Goal: Transaction & Acquisition: Purchase product/service

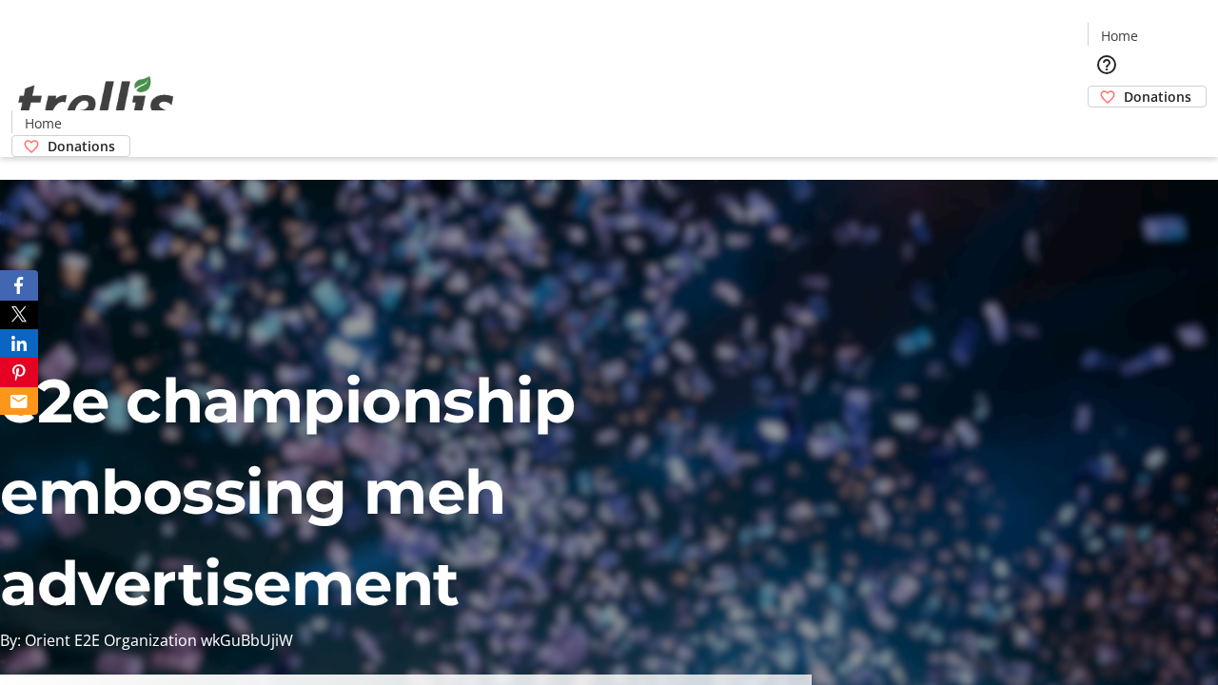
click at [1124, 87] on span "Donations" at bounding box center [1158, 97] width 68 height 20
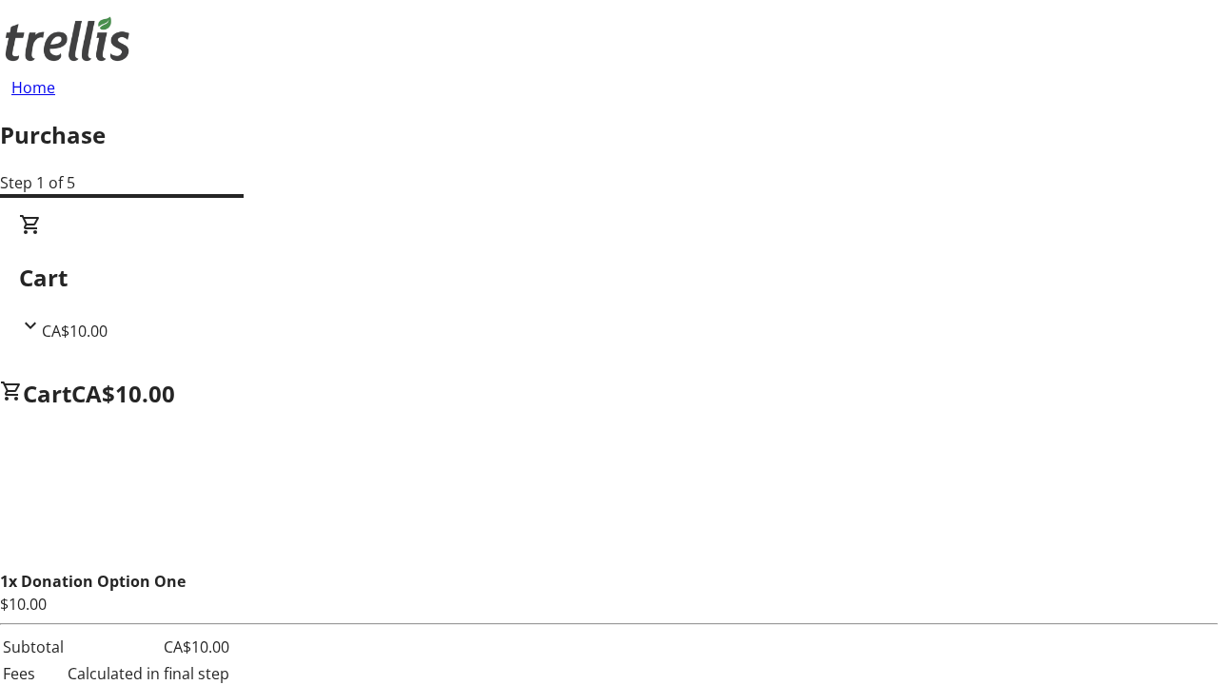
select select "CA"
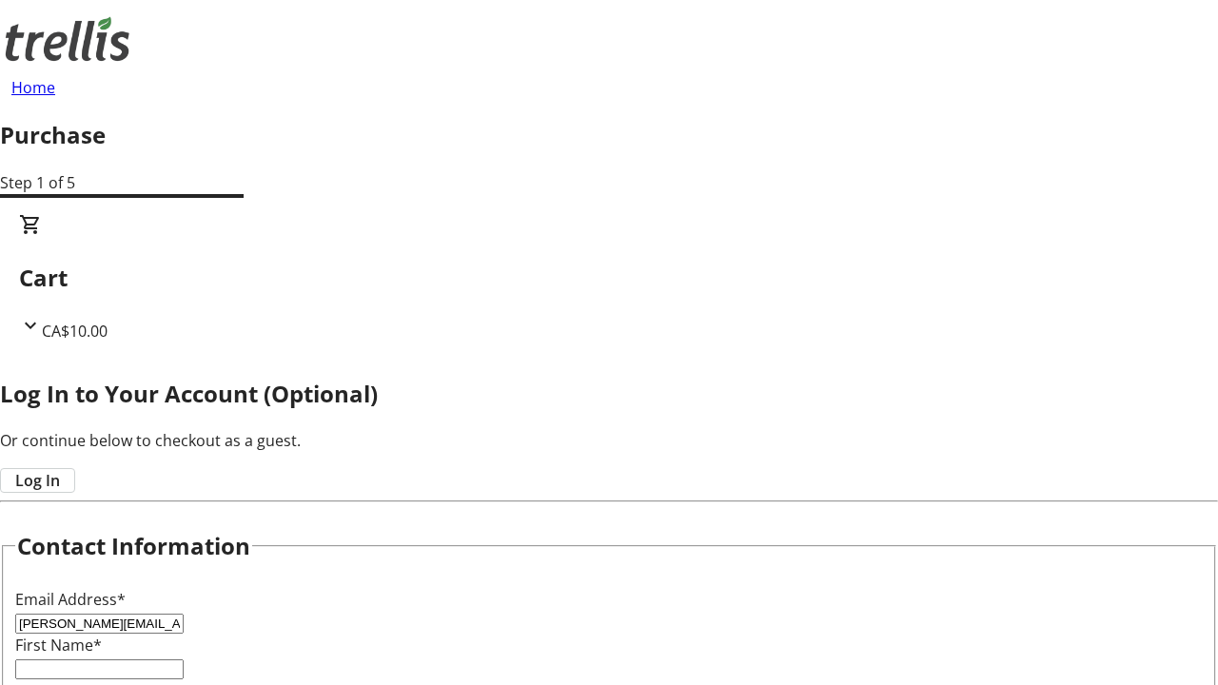
type input "[PERSON_NAME][EMAIL_ADDRESS][DOMAIN_NAME]"
type input "[PERSON_NAME]"
type input "[STREET_ADDRESS][PERSON_NAME]"
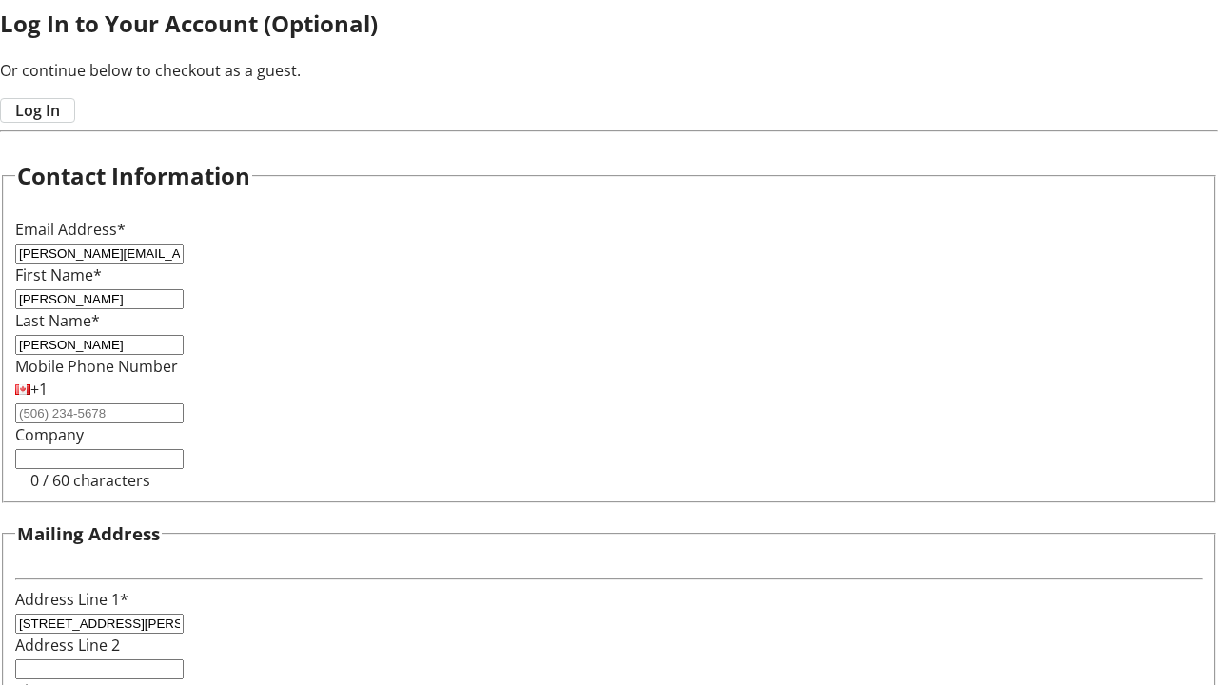
type input "Kelowna"
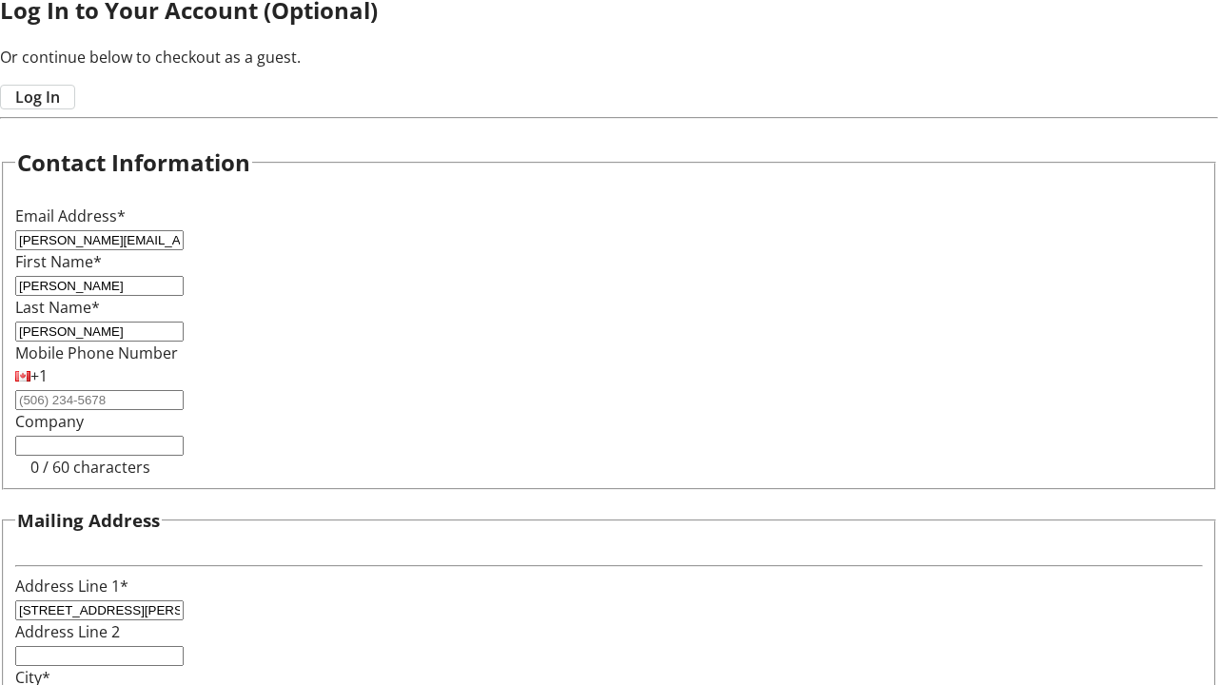
select select "BC"
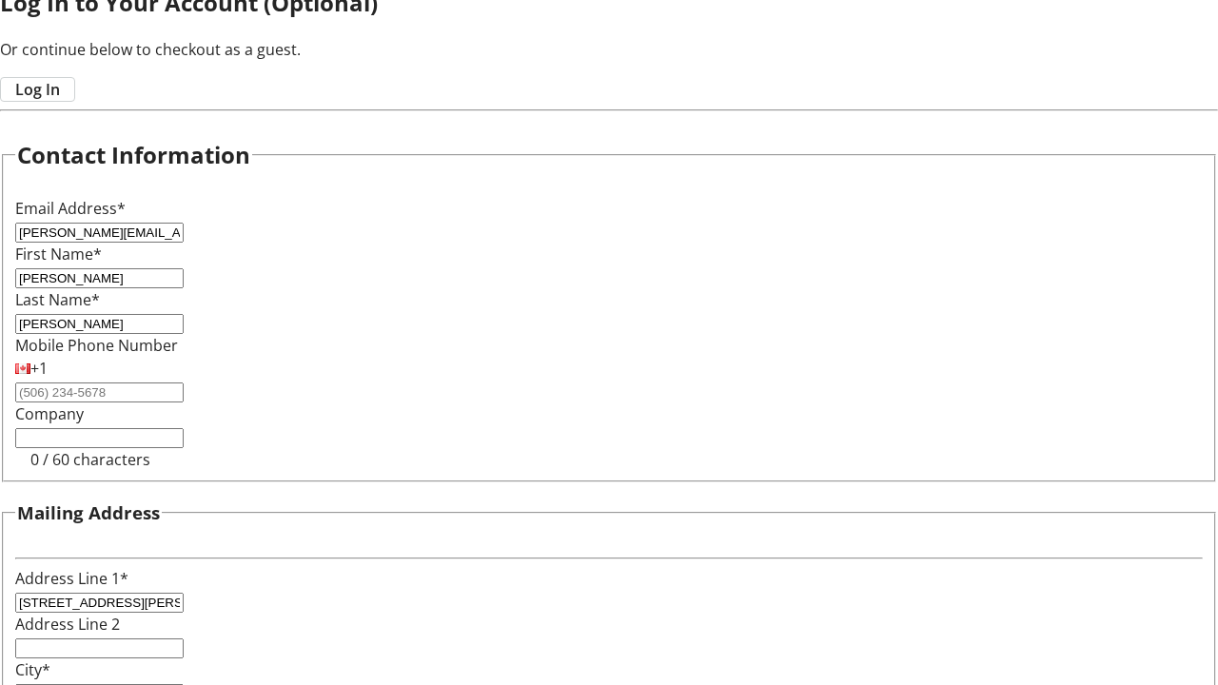
type input "Kelowna"
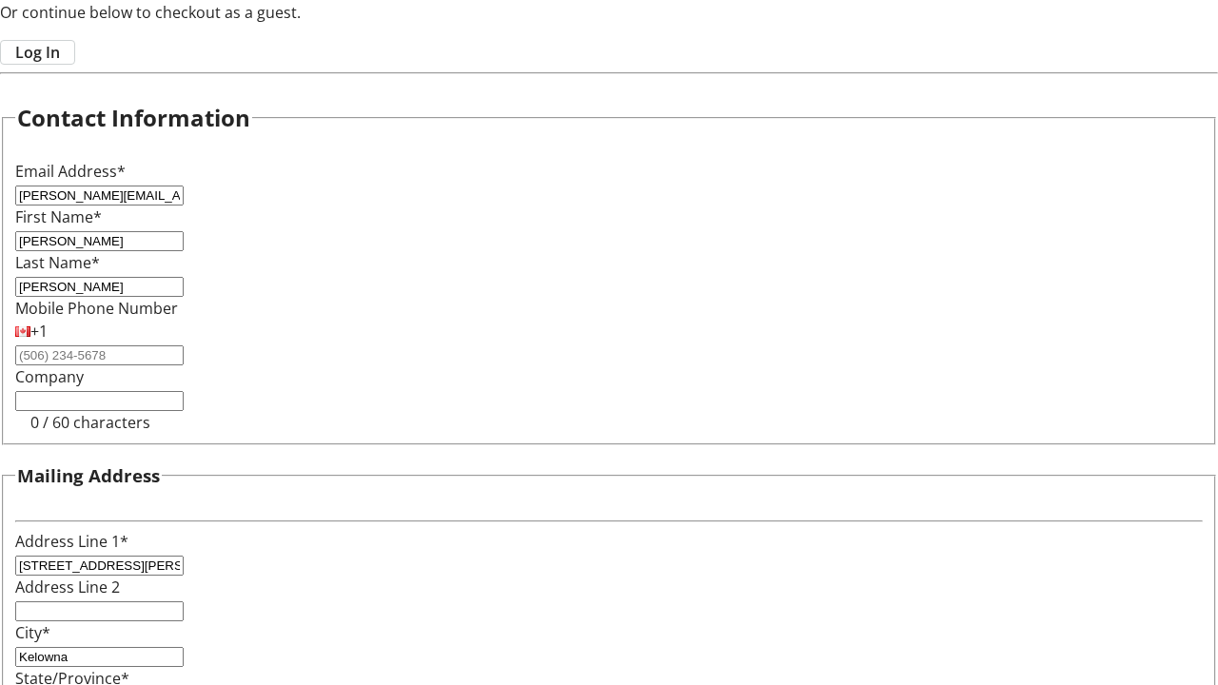
type input "V1Y 0C2"
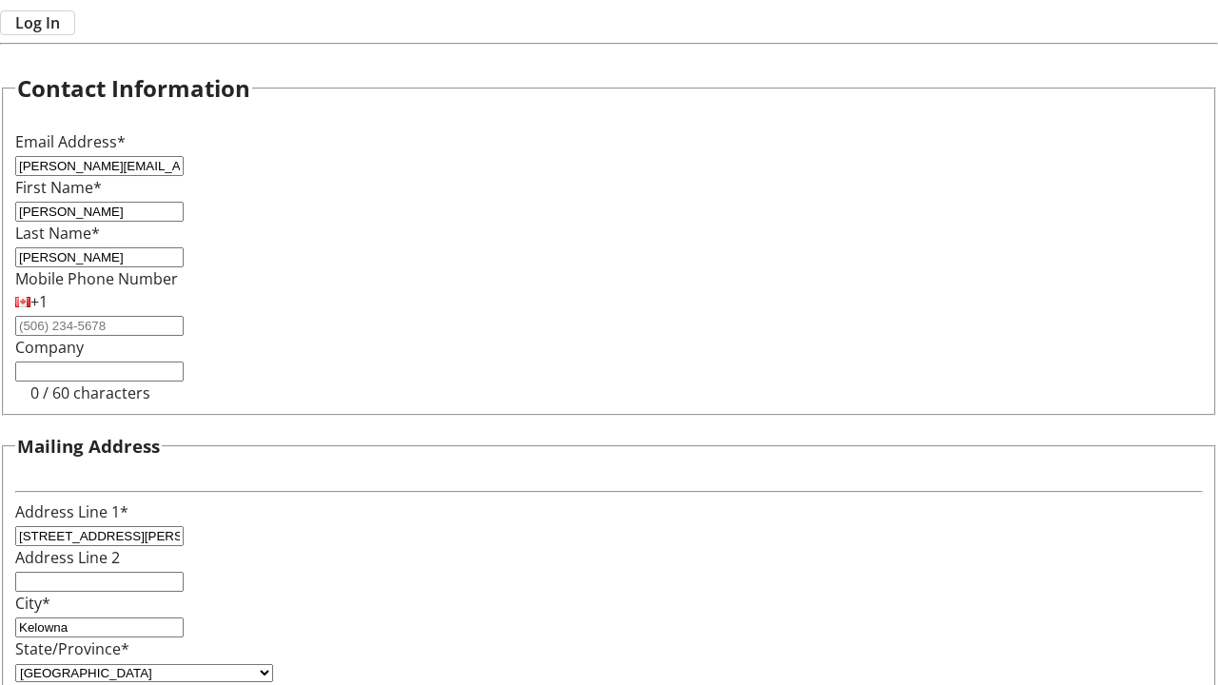
scroll to position [0, 0]
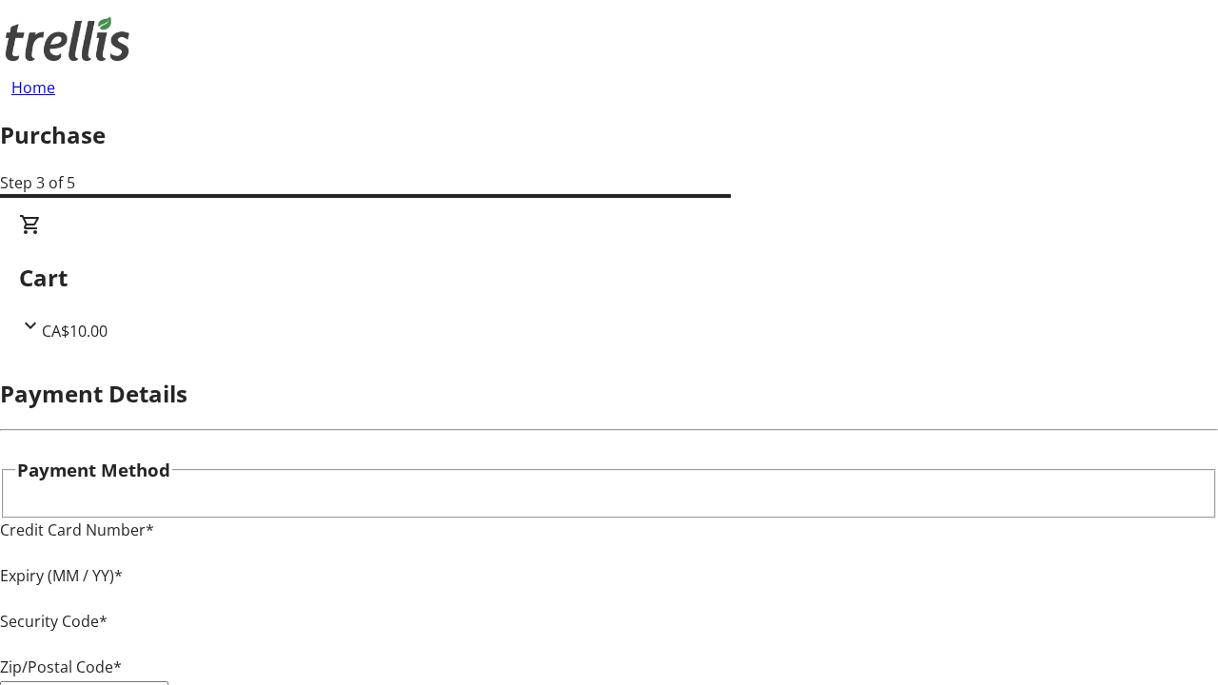
type input "V1Y 0C2"
